Goal: Information Seeking & Learning: Compare options

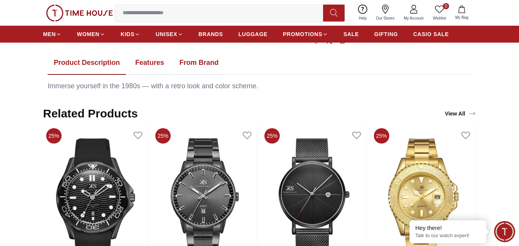
scroll to position [384, 0]
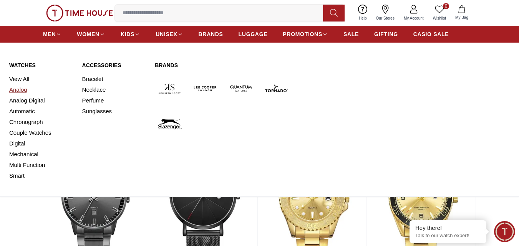
click at [21, 90] on link "Analog" at bounding box center [41, 89] width 64 height 11
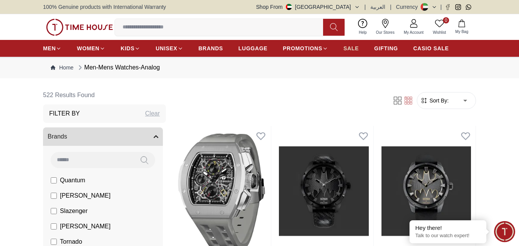
click at [347, 50] on span "SALE" at bounding box center [350, 49] width 15 height 8
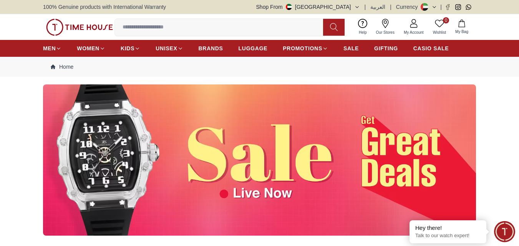
click at [212, 134] on img at bounding box center [259, 159] width 433 height 151
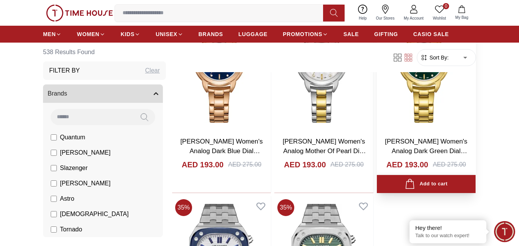
scroll to position [1344, 0]
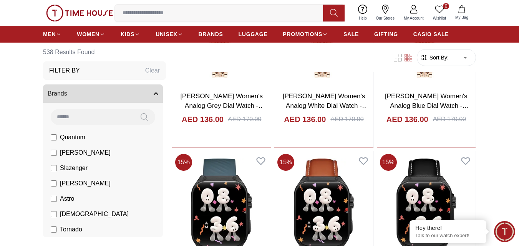
scroll to position [2035, 0]
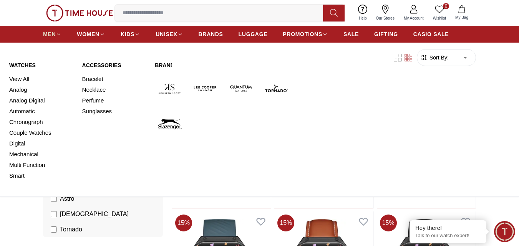
click at [58, 36] on icon at bounding box center [59, 34] width 6 height 6
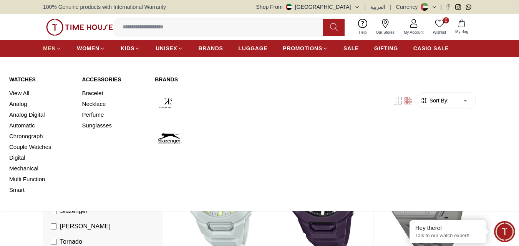
click at [54, 48] on span "MEN" at bounding box center [49, 49] width 13 height 8
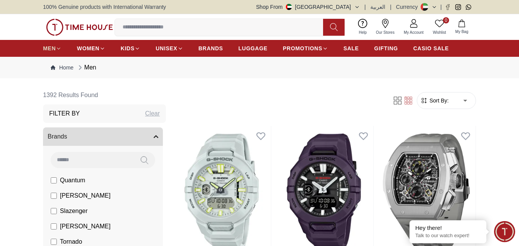
click at [60, 48] on icon at bounding box center [58, 49] width 3 height 2
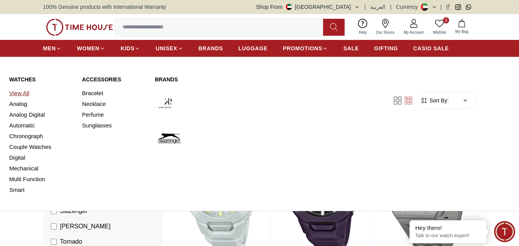
click at [17, 94] on link "View All" at bounding box center [41, 93] width 64 height 11
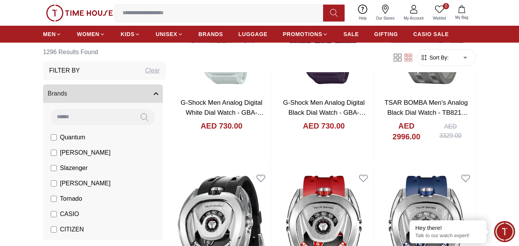
scroll to position [154, 0]
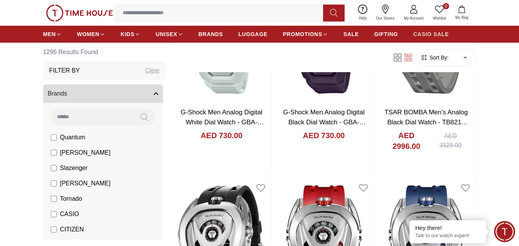
click at [435, 28] on link "CASIO SALE" at bounding box center [431, 34] width 36 height 14
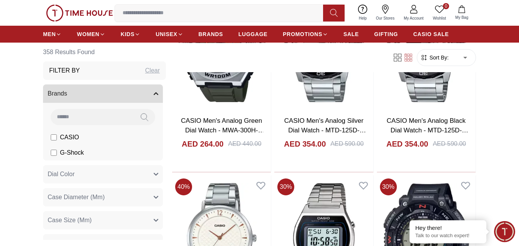
scroll to position [614, 0]
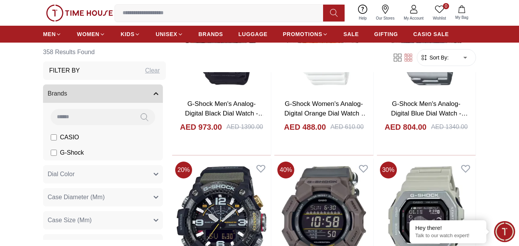
scroll to position [960, 0]
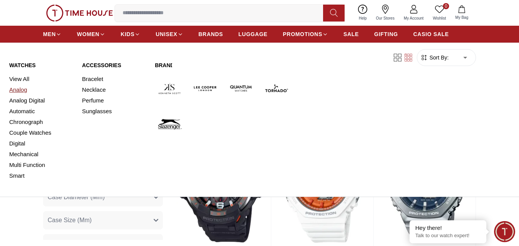
click at [17, 87] on link "Analog" at bounding box center [41, 89] width 64 height 11
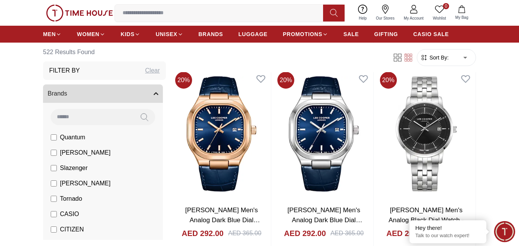
scroll to position [1037, 0]
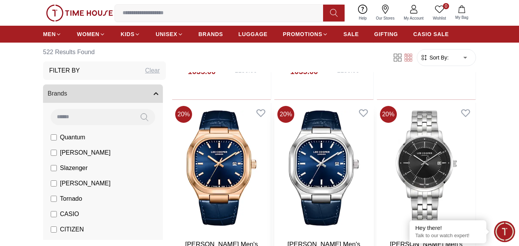
click at [333, 146] on img at bounding box center [323, 168] width 99 height 131
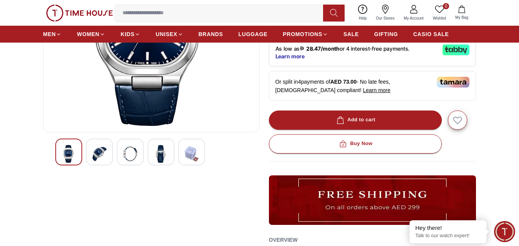
scroll to position [154, 0]
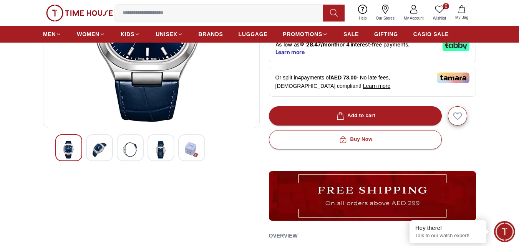
click at [163, 144] on img at bounding box center [161, 150] width 14 height 18
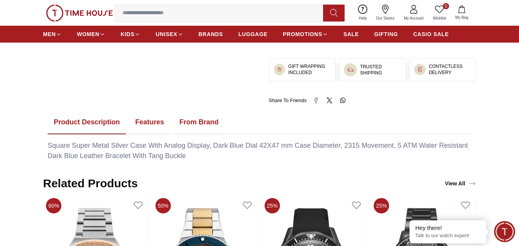
scroll to position [384, 0]
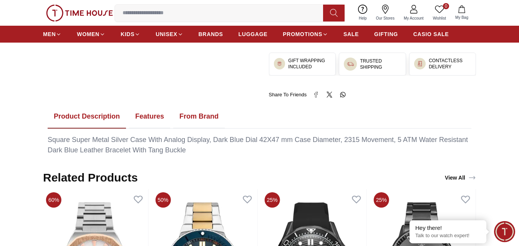
click at [146, 121] on button "Features" at bounding box center [149, 117] width 41 height 24
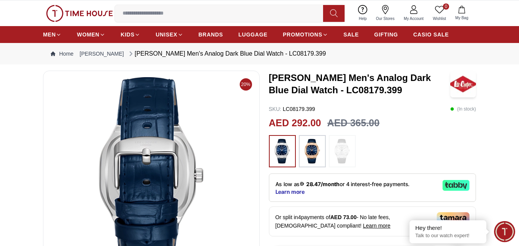
scroll to position [0, 0]
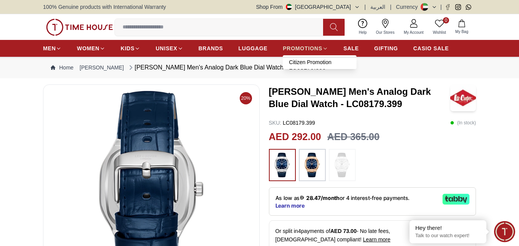
click at [325, 50] on icon at bounding box center [325, 49] width 6 height 6
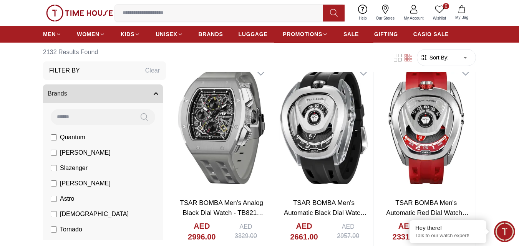
scroll to position [1524, 0]
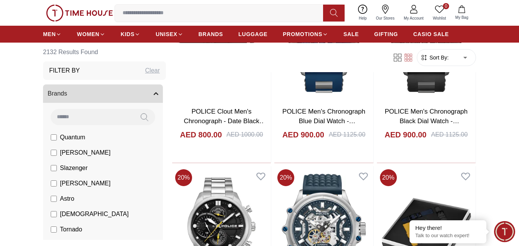
scroll to position [2381, 0]
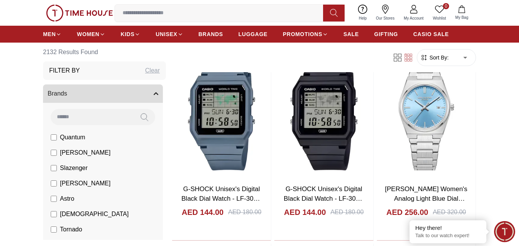
scroll to position [3264, 0]
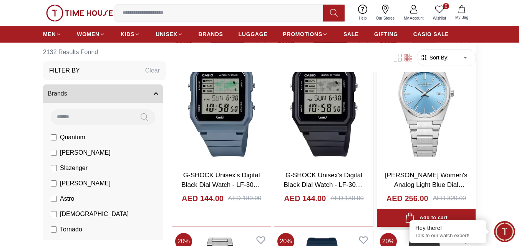
click at [443, 113] on img at bounding box center [426, 99] width 99 height 131
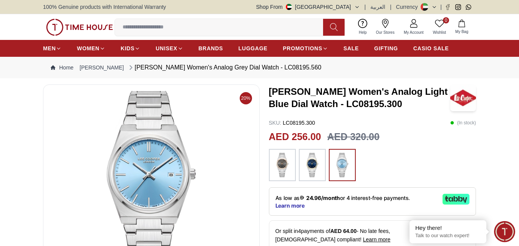
click at [310, 166] on img at bounding box center [312, 165] width 19 height 25
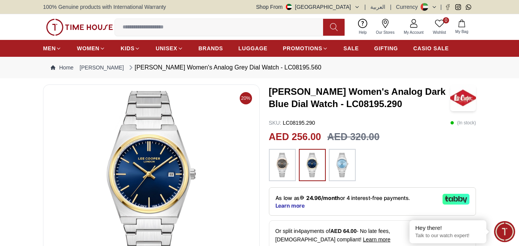
click at [280, 161] on img at bounding box center [282, 165] width 19 height 25
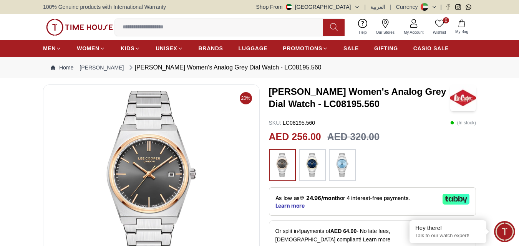
click at [354, 162] on div at bounding box center [342, 165] width 27 height 32
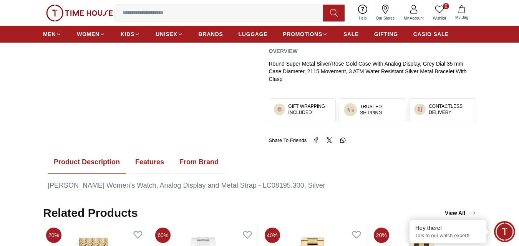
scroll to position [307, 0]
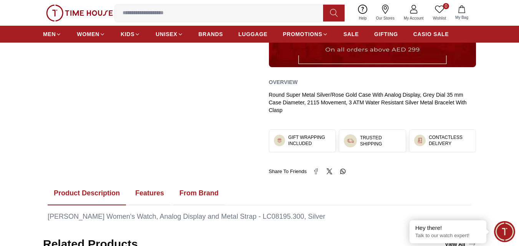
click at [151, 194] on button "Features" at bounding box center [149, 194] width 41 height 24
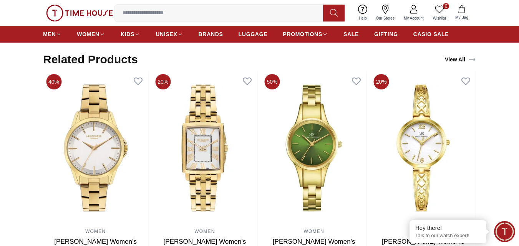
scroll to position [845, 0]
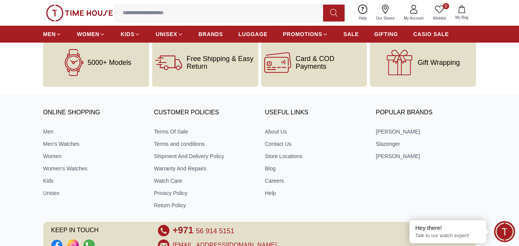
scroll to position [1118, 0]
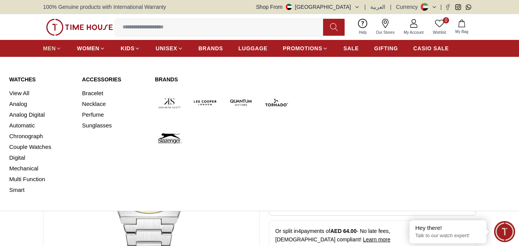
click at [53, 46] on span "MEN" at bounding box center [49, 49] width 13 height 8
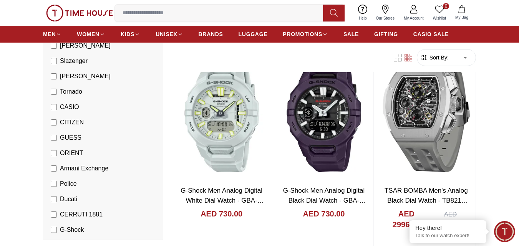
scroll to position [115, 0]
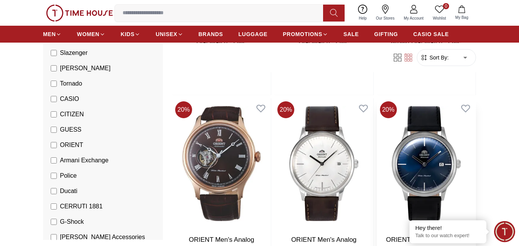
scroll to position [230, 0]
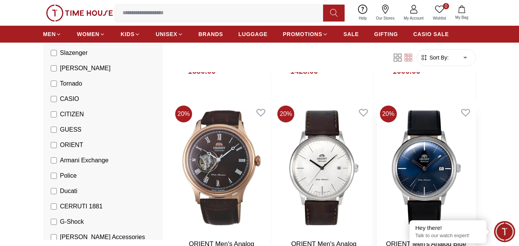
click at [430, 163] on img at bounding box center [426, 168] width 99 height 131
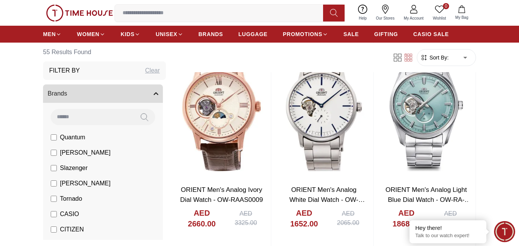
scroll to position [1113, 0]
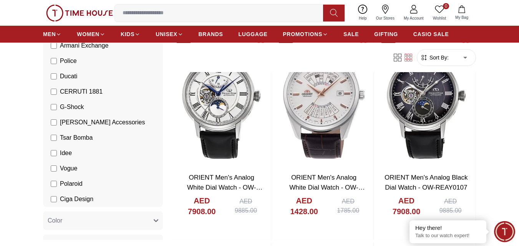
scroll to position [230, 0]
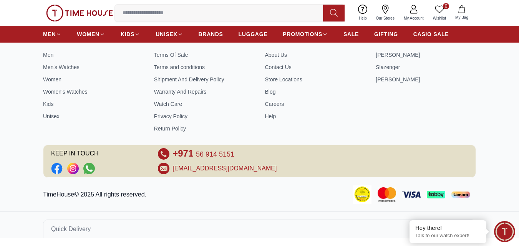
scroll to position [331, 0]
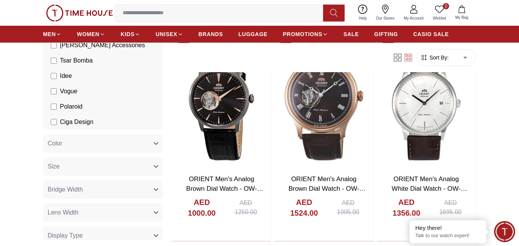
scroll to position [691, 0]
